Goal: Submit feedback/report problem

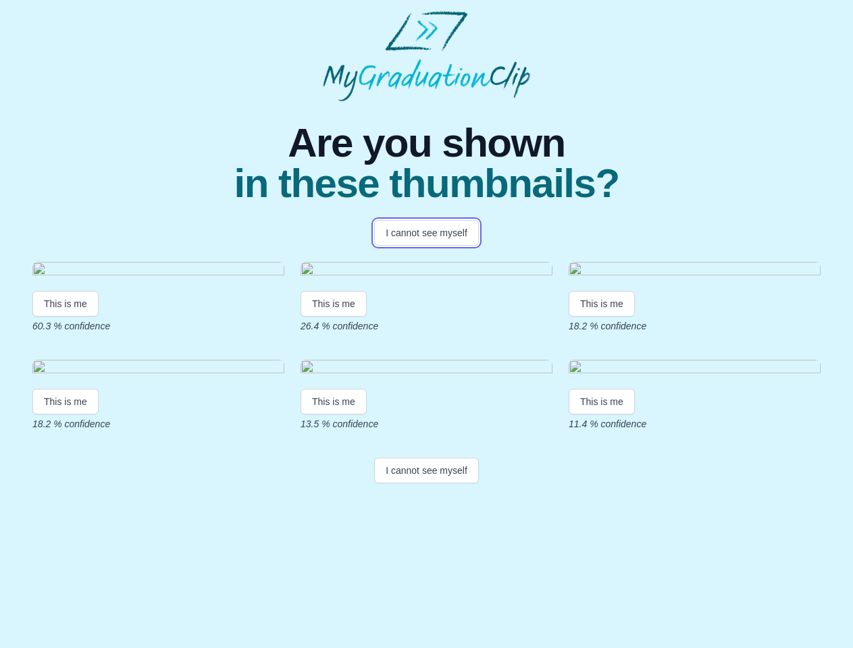
click at [426, 233] on button "I cannot see myself" at bounding box center [426, 233] width 105 height 26
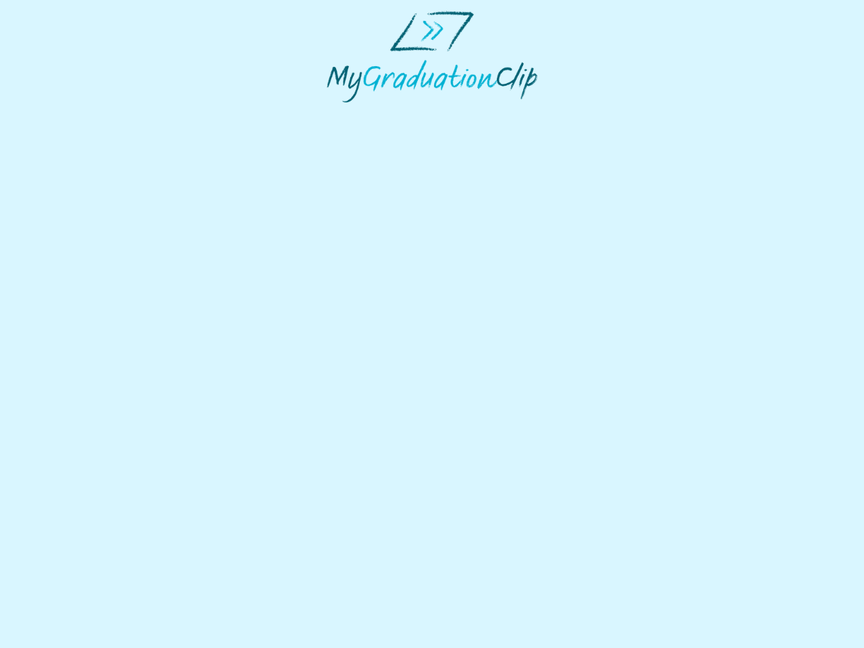
click at [65, 113] on html at bounding box center [432, 56] width 864 height 113
click at [335, 113] on html at bounding box center [432, 56] width 864 height 113
click at [605, 113] on html at bounding box center [432, 56] width 864 height 113
click at [65, 113] on html at bounding box center [432, 56] width 864 height 113
click at [335, 113] on html at bounding box center [432, 56] width 864 height 113
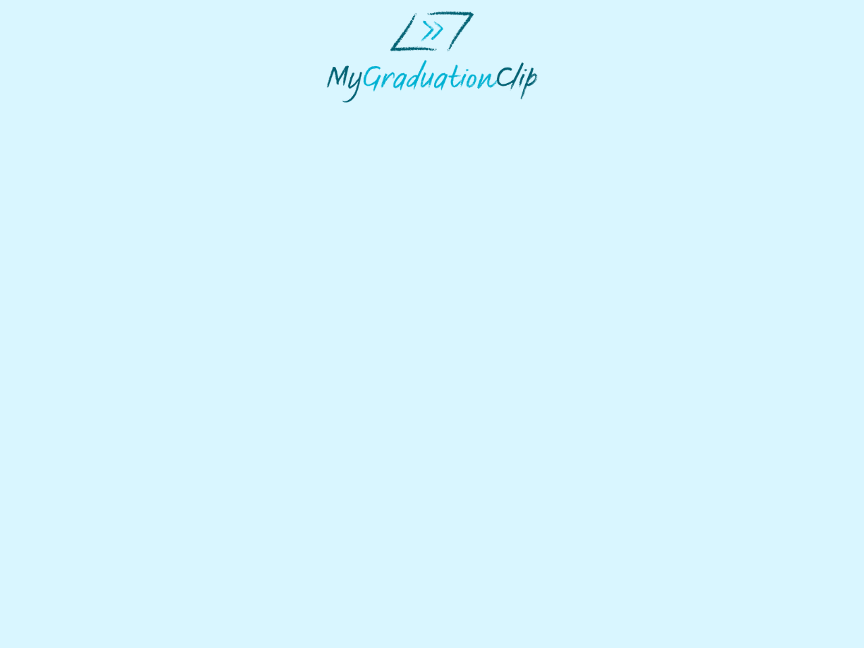
click at [605, 113] on html at bounding box center [432, 56] width 864 height 113
